Goal: Task Accomplishment & Management: Use online tool/utility

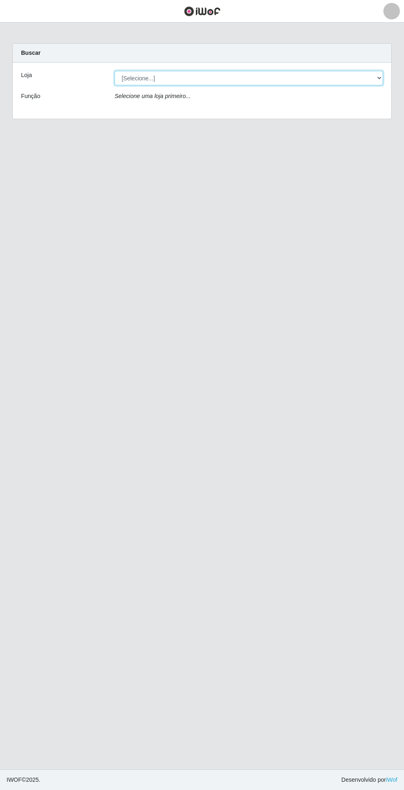
click at [284, 76] on select "[Selecione...] Extrabom - Loja 05 [GEOGRAPHIC_DATA]" at bounding box center [249, 78] width 268 height 14
click at [300, 75] on select "[Selecione...] Extrabom - Loja 05 [GEOGRAPHIC_DATA]" at bounding box center [249, 78] width 268 height 14
select select "494"
click at [115, 71] on select "[Selecione...] Extrabom - Loja 05 [GEOGRAPHIC_DATA]" at bounding box center [249, 78] width 268 height 14
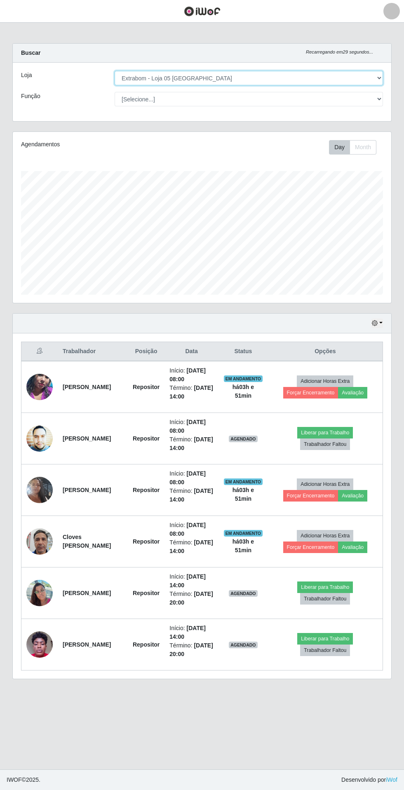
scroll to position [4, 0]
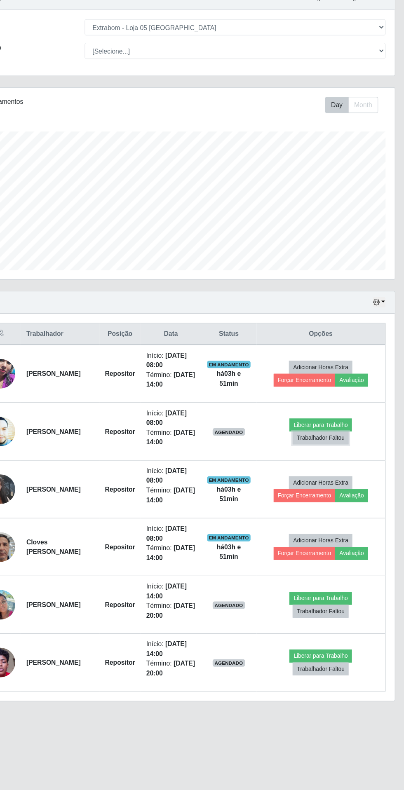
click at [333, 442] on button "Trabalhador Faltou" at bounding box center [325, 444] width 50 height 12
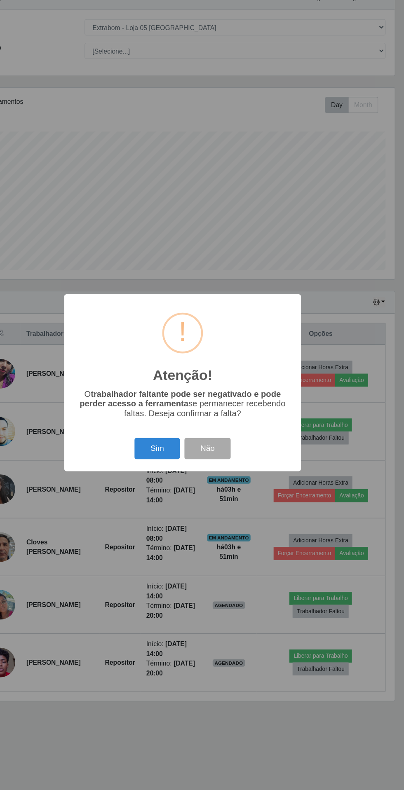
click at [178, 454] on button "Sim" at bounding box center [179, 453] width 40 height 19
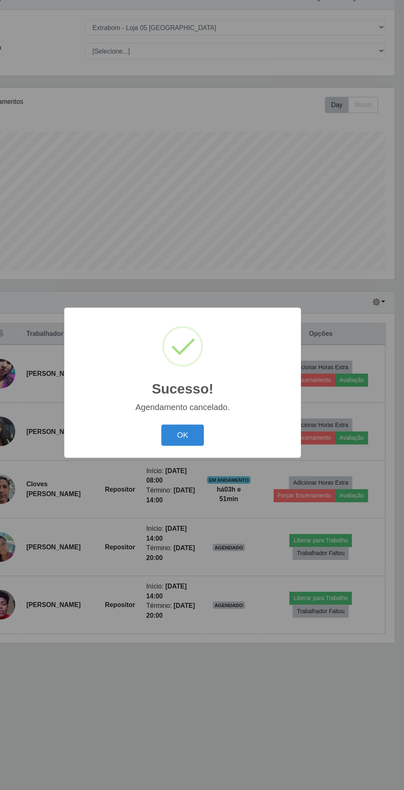
click at [195, 441] on button "OK" at bounding box center [202, 441] width 38 height 19
